Goal: Task Accomplishment & Management: Manage account settings

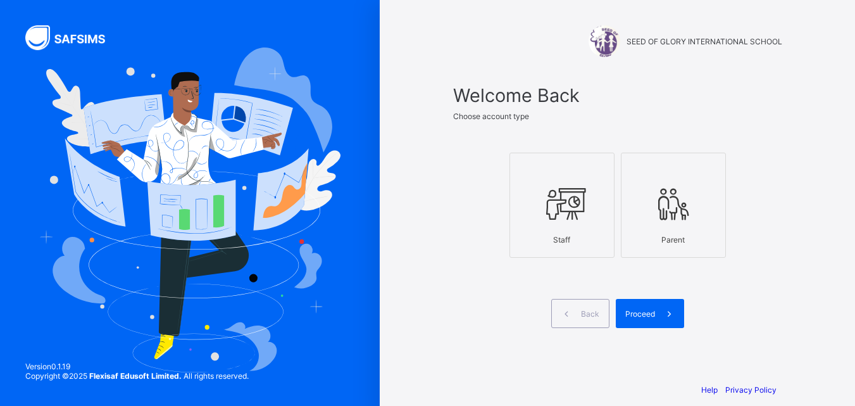
click at [530, 211] on div at bounding box center [562, 204] width 91 height 50
click at [647, 317] on span "Proceed" at bounding box center [640, 313] width 30 height 9
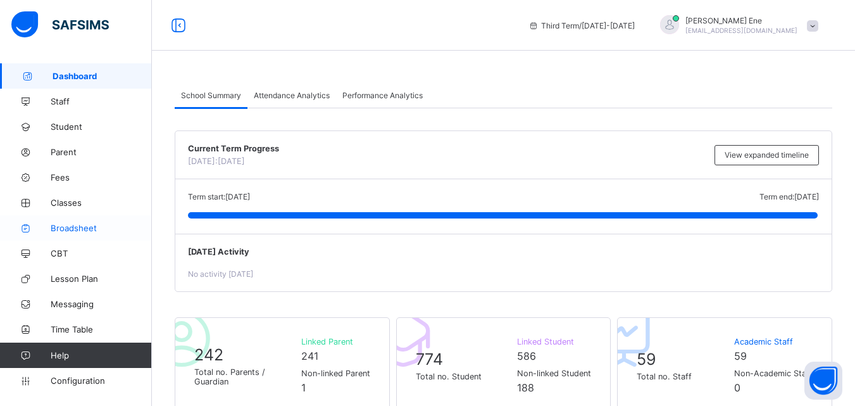
click at [96, 228] on span "Broadsheet" at bounding box center [101, 228] width 101 height 10
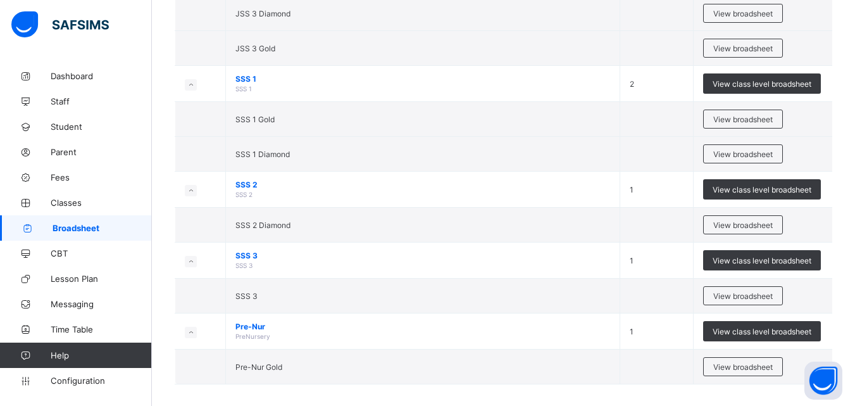
scroll to position [1221, 0]
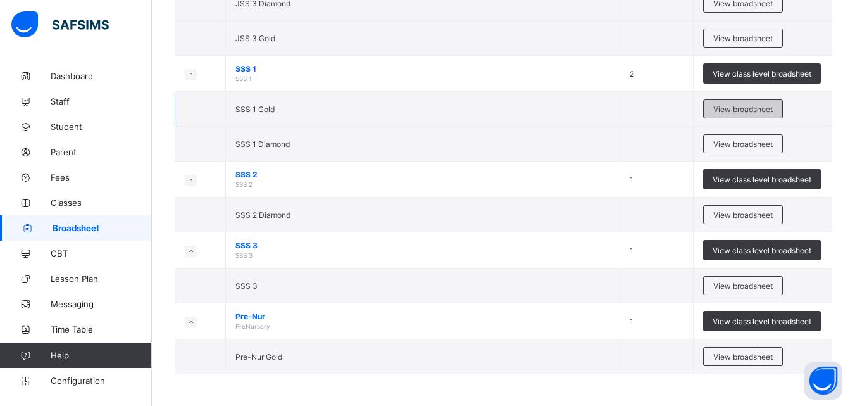
click at [747, 117] on div "View broadsheet" at bounding box center [743, 108] width 80 height 19
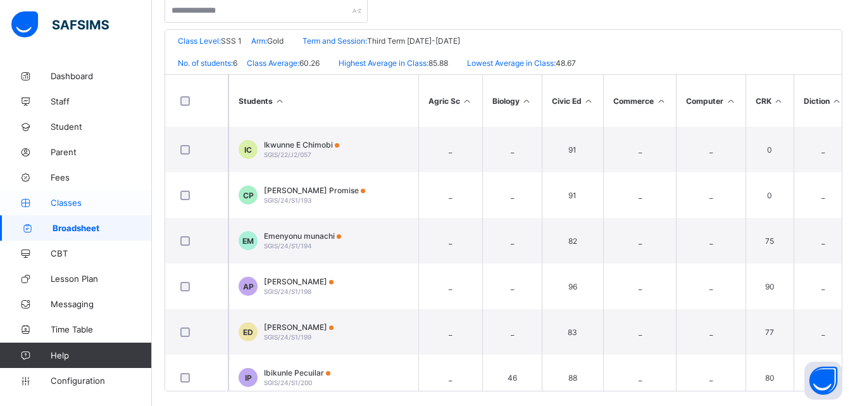
click at [84, 206] on span "Classes" at bounding box center [101, 202] width 101 height 10
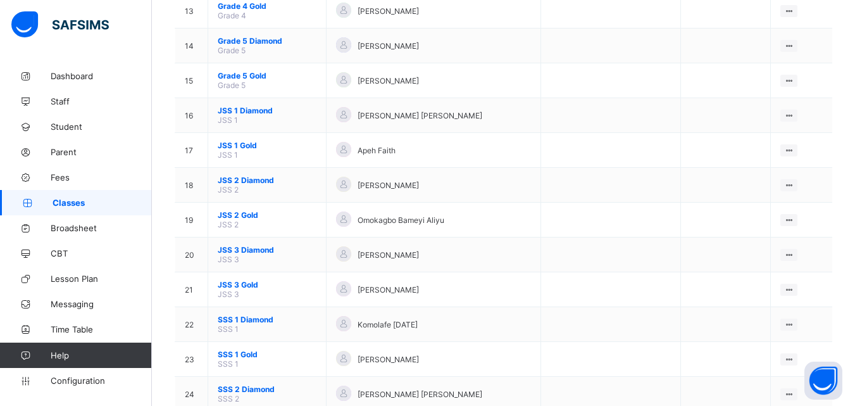
scroll to position [598, 0]
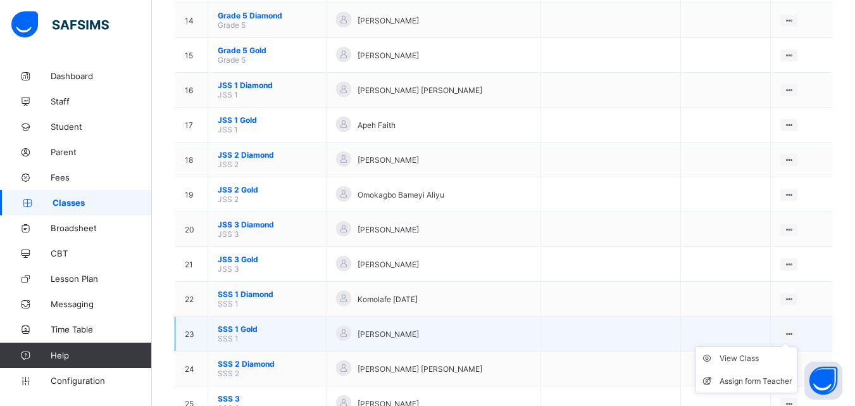
click at [782, 352] on ul "View Class Assign form Teacher" at bounding box center [746, 369] width 103 height 47
click at [769, 358] on div "View Class" at bounding box center [756, 358] width 72 height 13
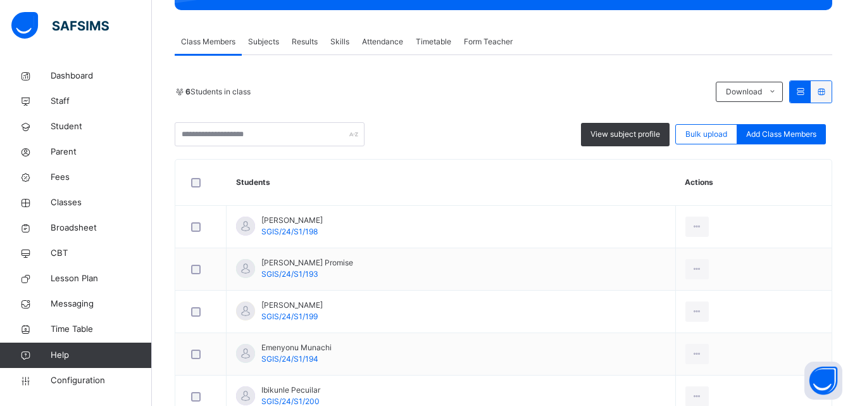
scroll to position [241, 0]
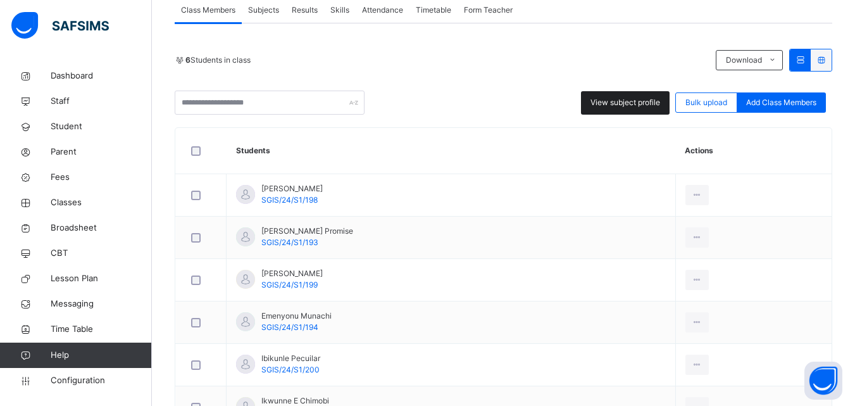
click at [655, 111] on div "View subject profile" at bounding box center [625, 102] width 89 height 23
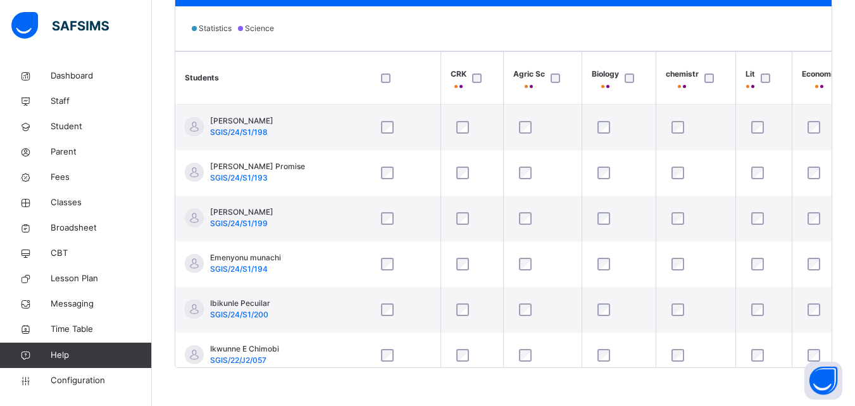
scroll to position [0, 638]
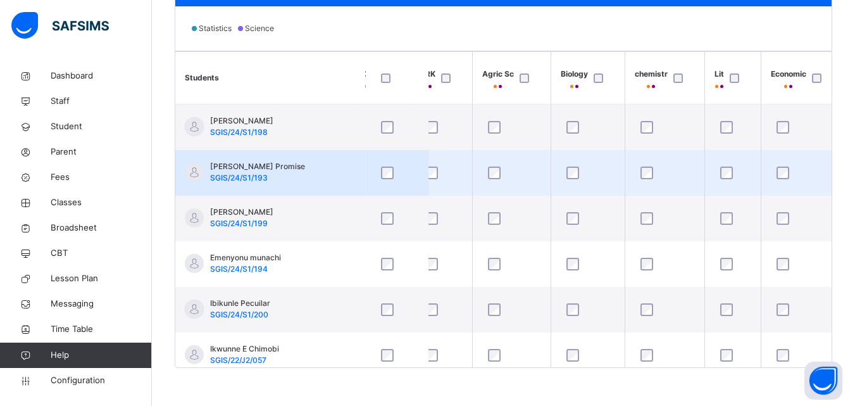
click at [792, 171] on div at bounding box center [802, 172] width 56 height 13
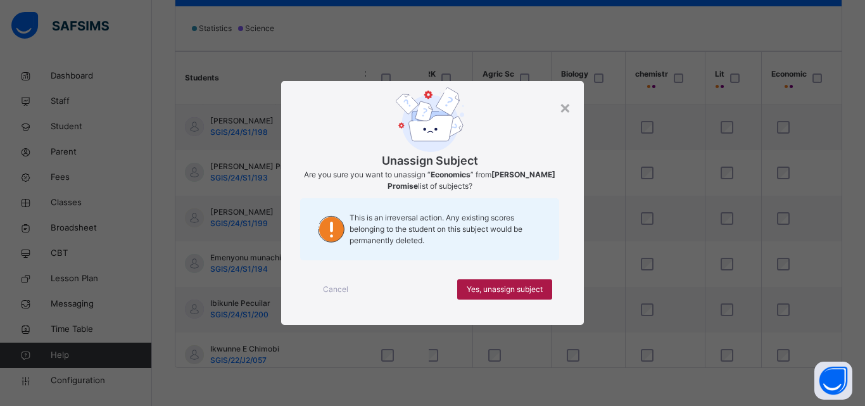
click at [492, 289] on span "Yes, unassign subject" at bounding box center [505, 289] width 76 height 11
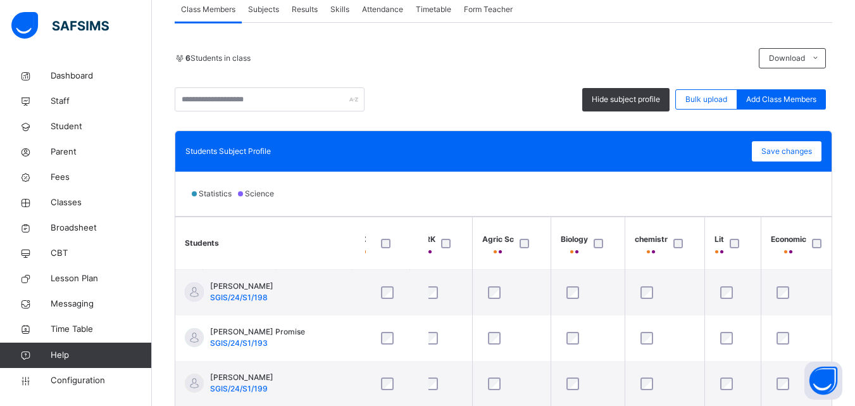
scroll to position [240, 0]
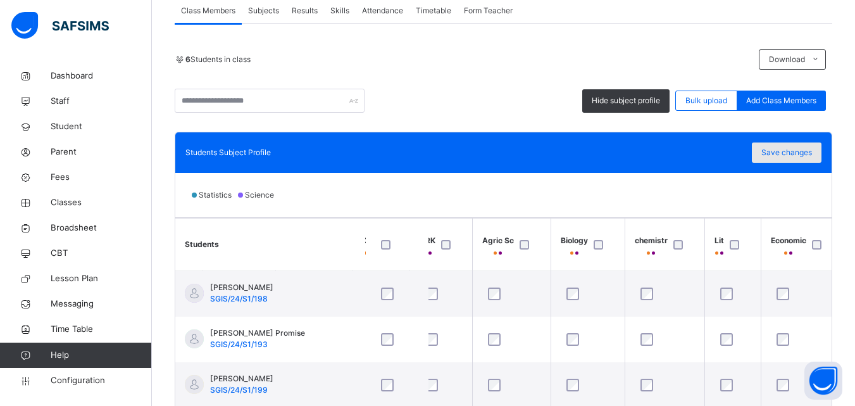
click at [809, 152] on span "Save changes" at bounding box center [786, 152] width 51 height 11
click at [809, 153] on span "Save changes" at bounding box center [786, 152] width 51 height 11
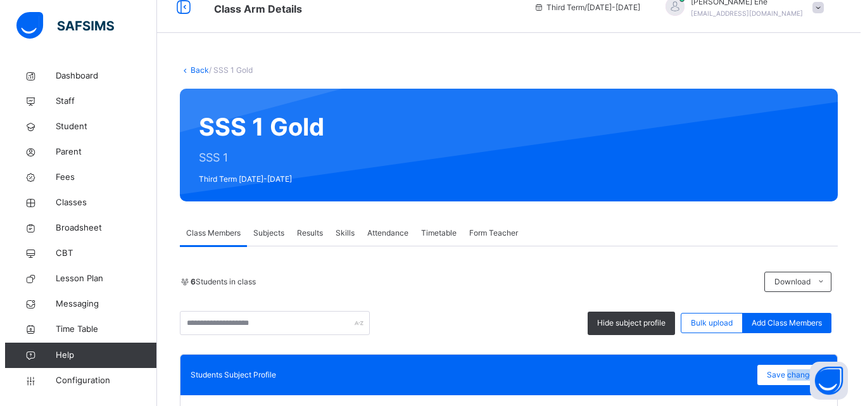
scroll to position [0, 0]
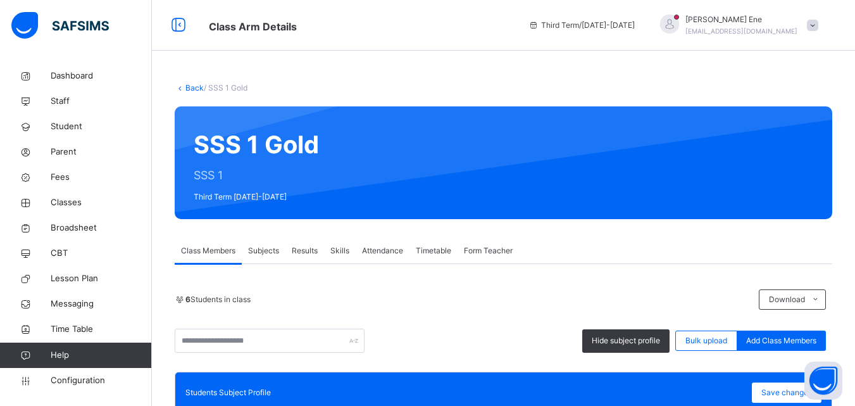
click at [818, 22] on span at bounding box center [812, 25] width 11 height 11
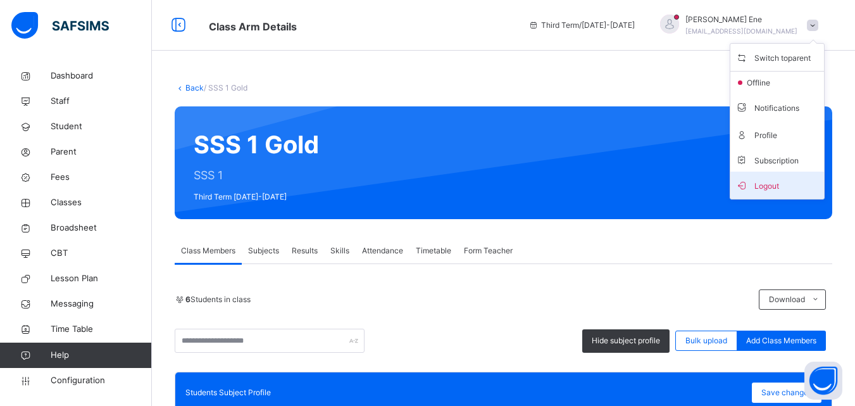
click at [786, 186] on span "Logout" at bounding box center [778, 185] width 84 height 17
